Goal: Consume media (video, audio)

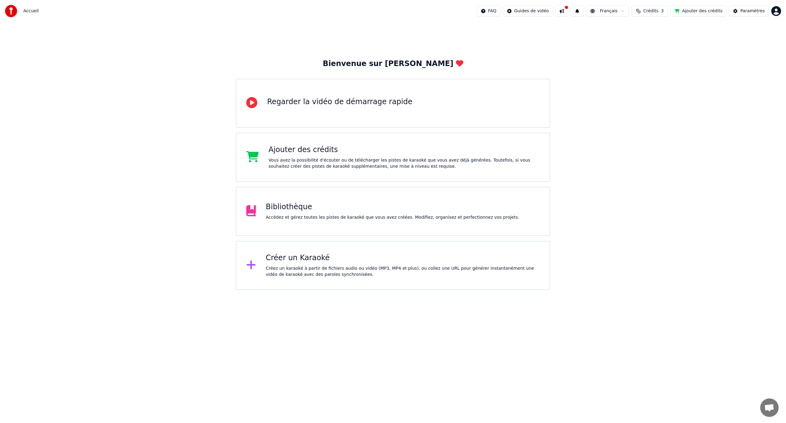
click at [281, 211] on div "Bibliothèque" at bounding box center [392, 207] width 253 height 10
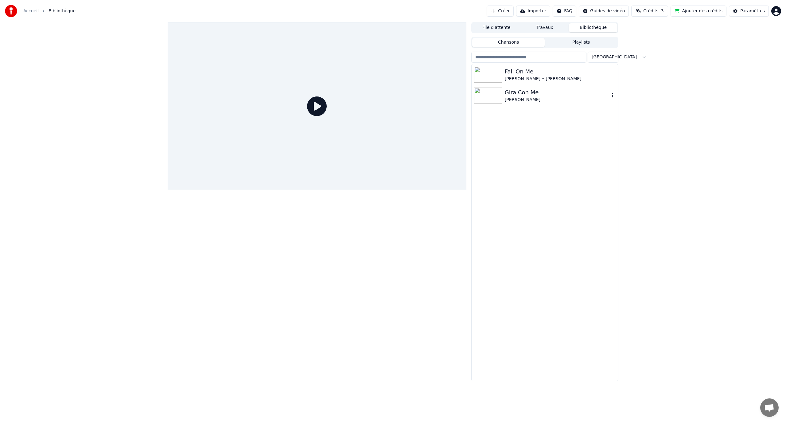
click at [487, 97] on img at bounding box center [488, 95] width 28 height 16
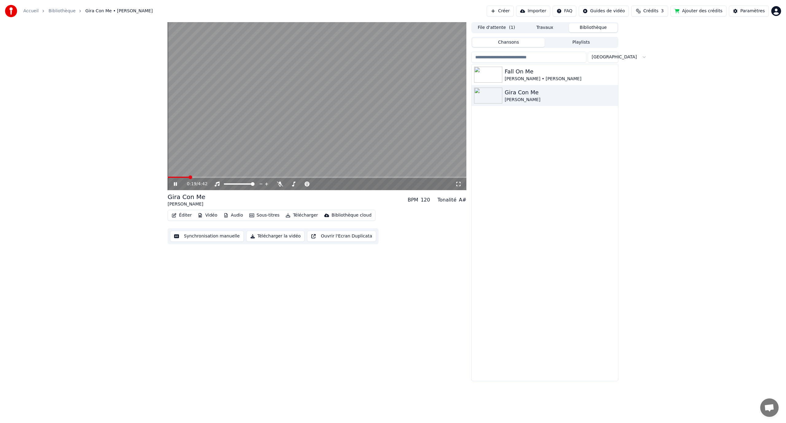
click at [174, 183] on icon at bounding box center [179, 183] width 14 height 5
click at [608, 98] on div "[PERSON_NAME]" at bounding box center [557, 100] width 105 height 6
click at [613, 94] on icon "button" at bounding box center [612, 95] width 6 height 5
click at [608, 129] on div "Ouvrir le Dossier" at bounding box center [615, 127] width 72 height 10
click at [671, 146] on div "0:20 / 4:42 Gira Con Me [PERSON_NAME] BPM 120 Tonalité A# Éditer Vidéo Audio So…" at bounding box center [393, 201] width 786 height 359
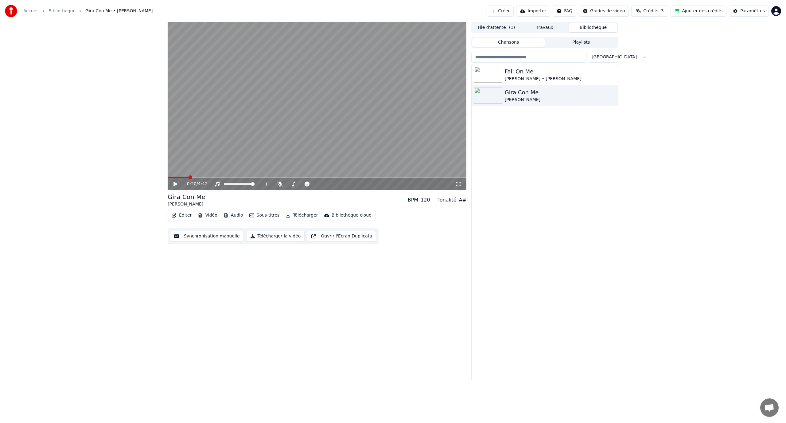
click at [667, 181] on div "0:20 / 4:42 Gira Con Me [PERSON_NAME] BPM 120 Tonalité A# Éditer Vidéo Audio So…" at bounding box center [393, 201] width 786 height 359
click at [609, 95] on div "Gira Con Me" at bounding box center [557, 92] width 105 height 9
click at [610, 95] on icon "button" at bounding box center [612, 95] width 6 height 5
click at [598, 126] on div "Ouvrir le Dossier" at bounding box center [615, 127] width 72 height 10
click at [682, 145] on div "0:20 / 4:42 Gira Con Me [PERSON_NAME] BPM 120 Tonalité A# Éditer Vidéo Audio So…" at bounding box center [393, 201] width 786 height 359
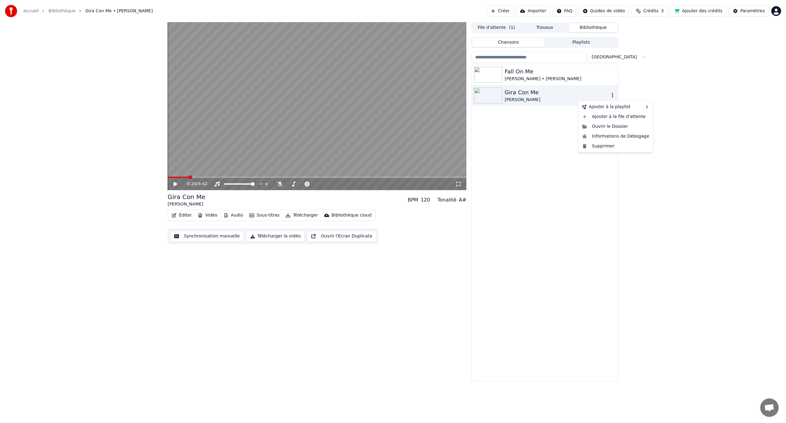
click at [614, 96] on icon "button" at bounding box center [612, 95] width 6 height 5
click at [607, 127] on div "Ouvrir le Dossier" at bounding box center [615, 127] width 72 height 10
click at [638, 110] on div "0:20 / 4:42 Gira Con Me [PERSON_NAME] BPM 120 Tonalité A# Éditer Vidéo Audio So…" at bounding box center [393, 201] width 786 height 359
click at [613, 97] on icon "button" at bounding box center [612, 95] width 1 height 4
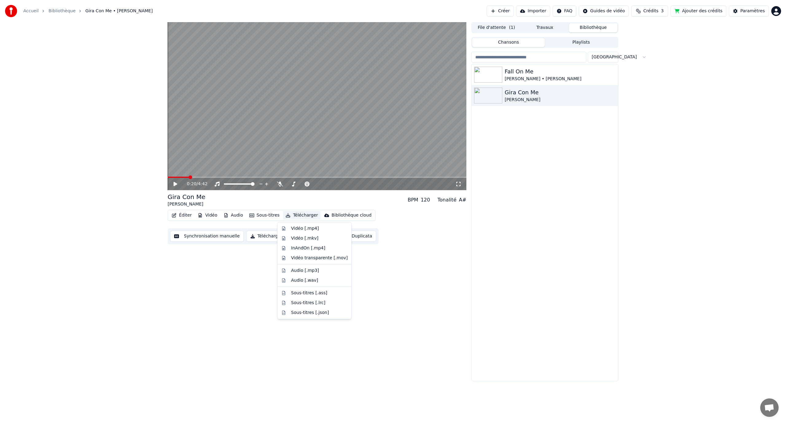
click at [291, 215] on button "Télécharger" at bounding box center [301, 215] width 37 height 9
click at [303, 229] on div "Vidéo [.mp4]" at bounding box center [305, 228] width 28 height 6
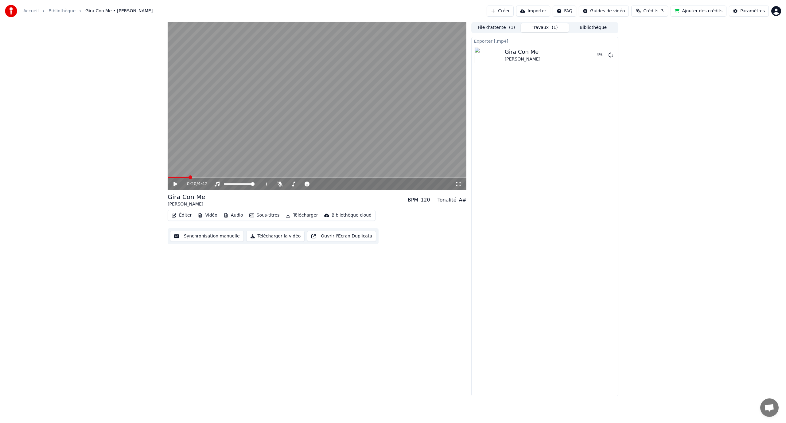
click at [586, 29] on button "Bibliothèque" at bounding box center [593, 27] width 48 height 9
click at [542, 29] on button "Travaux ( 1 )" at bounding box center [544, 27] width 48 height 9
click at [278, 186] on icon at bounding box center [280, 183] width 6 height 5
click at [174, 183] on icon at bounding box center [175, 184] width 4 height 4
click at [597, 55] on button "Afficher" at bounding box center [591, 54] width 27 height 11
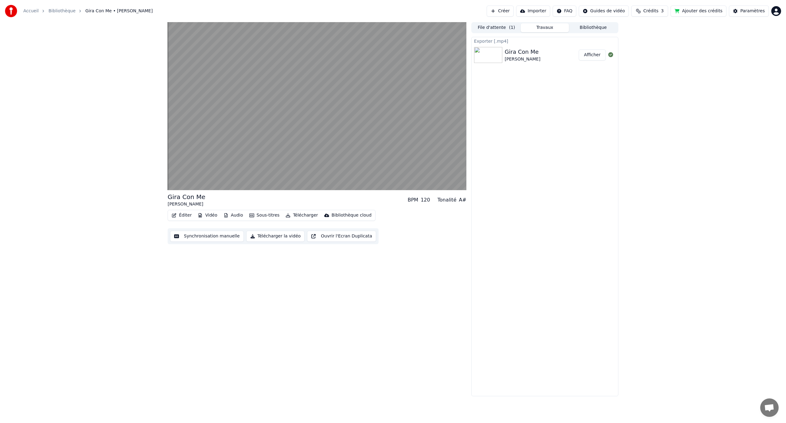
click at [651, 137] on div "Gira Con Me [PERSON_NAME] BPM 120 Tonalité A# Éditer Vidéo Audio Sous-titres Té…" at bounding box center [393, 209] width 786 height 374
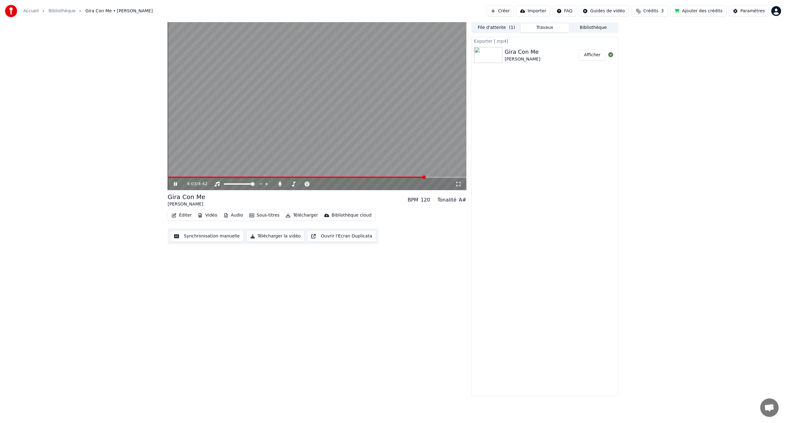
click at [178, 184] on icon at bounding box center [179, 183] width 14 height 5
